Goal: Task Accomplishment & Management: Complete application form

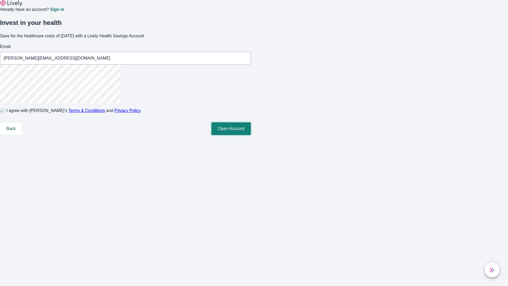
click at [251, 135] on button "Open Account" at bounding box center [230, 128] width 39 height 13
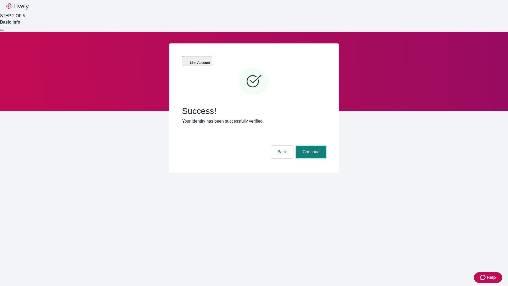
click at [310, 146] on button "Continue" at bounding box center [311, 152] width 30 height 13
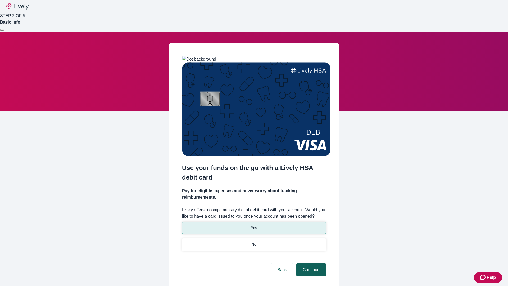
click at [254, 225] on p "Yes" at bounding box center [254, 228] width 6 height 6
click at [310, 263] on button "Continue" at bounding box center [311, 269] width 30 height 13
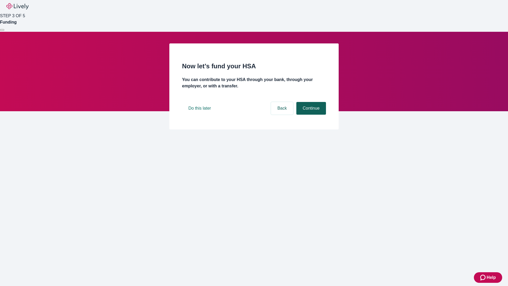
click at [310, 115] on button "Continue" at bounding box center [311, 108] width 30 height 13
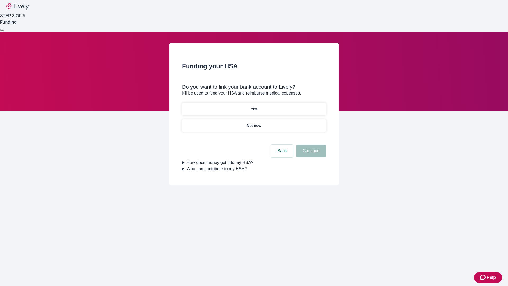
click at [254, 106] on p "Yes" at bounding box center [254, 109] width 6 height 6
click at [310, 144] on button "Continue" at bounding box center [311, 150] width 30 height 13
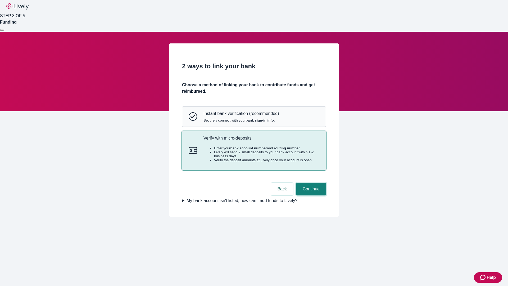
click at [310, 195] on button "Continue" at bounding box center [311, 189] width 30 height 13
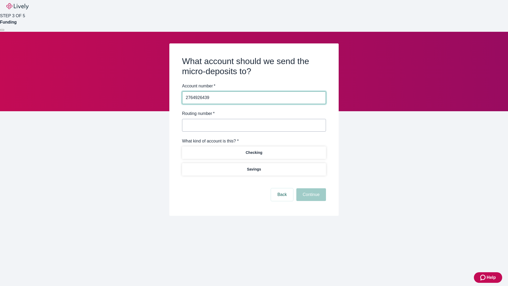
type input "2764926439"
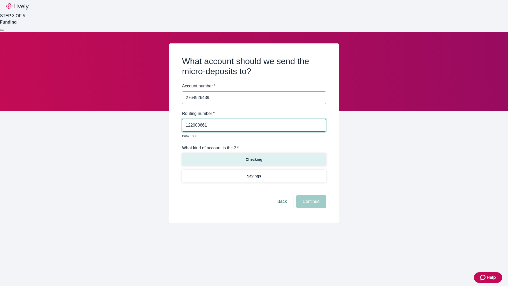
type input "122000661"
click at [254, 157] on p "Checking" at bounding box center [254, 160] width 17 height 6
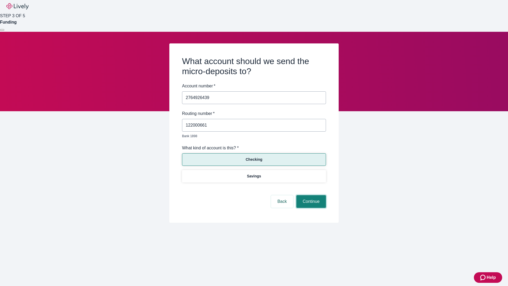
click at [310, 195] on button "Continue" at bounding box center [311, 201] width 30 height 13
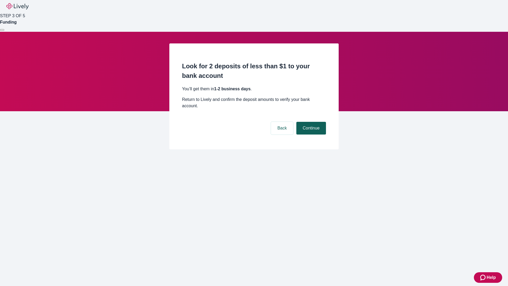
click at [310, 122] on button "Continue" at bounding box center [311, 128] width 30 height 13
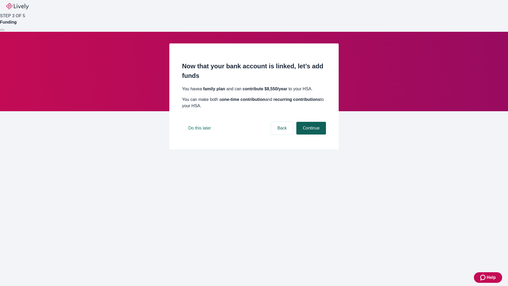
click at [310, 134] on button "Continue" at bounding box center [311, 128] width 30 height 13
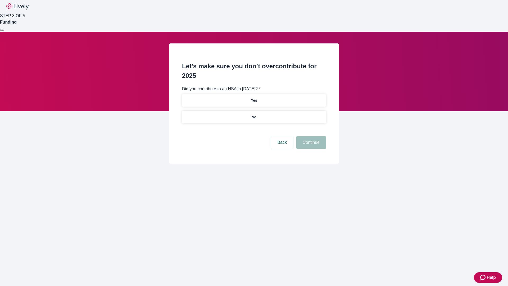
click at [254, 114] on p "No" at bounding box center [254, 117] width 5 height 6
click at [310, 136] on button "Continue" at bounding box center [311, 142] width 30 height 13
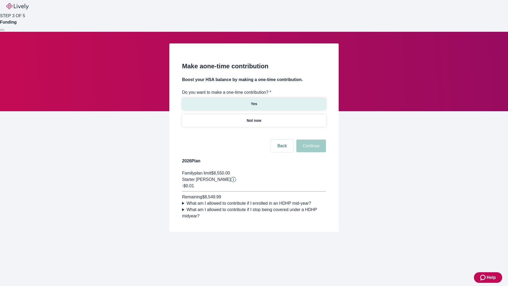
click at [254, 101] on p "Yes" at bounding box center [254, 104] width 6 height 6
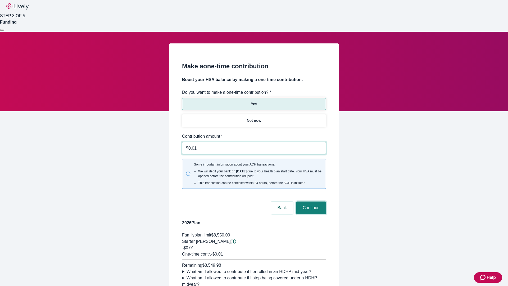
click at [310, 201] on button "Continue" at bounding box center [311, 207] width 30 height 13
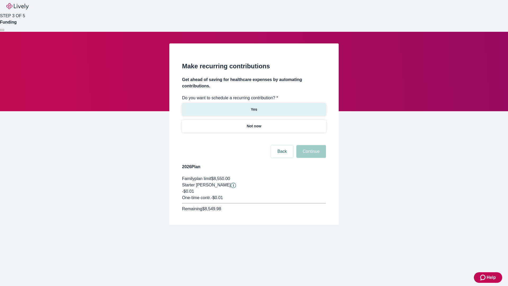
click at [254, 107] on p "Yes" at bounding box center [254, 110] width 6 height 6
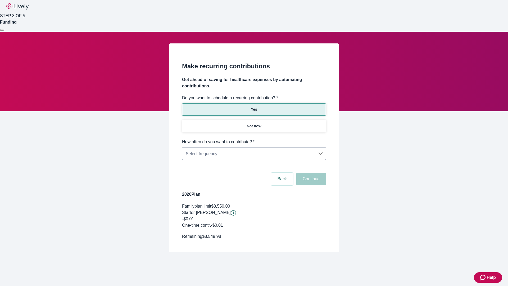
click at [254, 139] on body "Help STEP 3 OF 5 Funding Make recurring contributions Get ahead of saving for h…" at bounding box center [254, 139] width 508 height 278
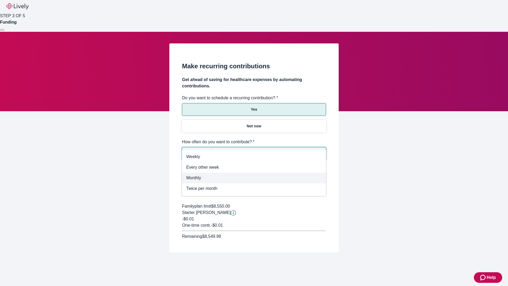
click at [254, 178] on span "Monthly" at bounding box center [253, 178] width 135 height 6
type input "Monthly"
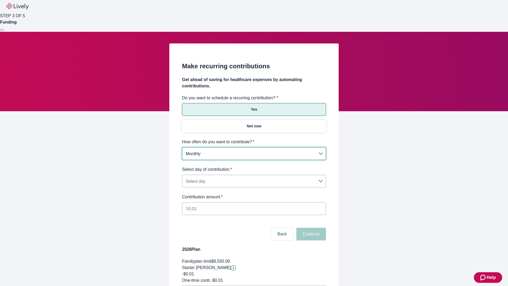
click at [254, 166] on body "Help STEP 3 OF 5 Funding Make recurring contributions Get ahead of saving for h…" at bounding box center [254, 166] width 508 height 333
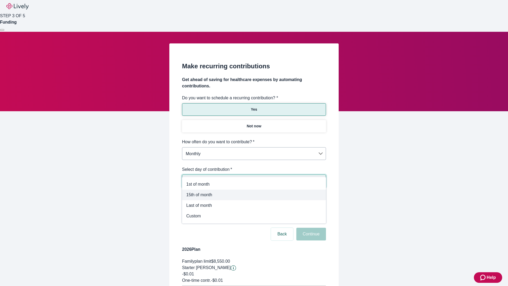
click at [254, 195] on span "15th of month" at bounding box center [253, 195] width 135 height 6
type input "Monthly15th"
